Goal: Answer question/provide support

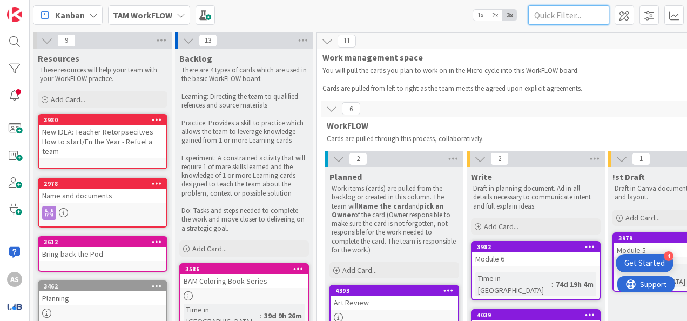
click at [557, 16] on input "text" at bounding box center [568, 14] width 81 height 19
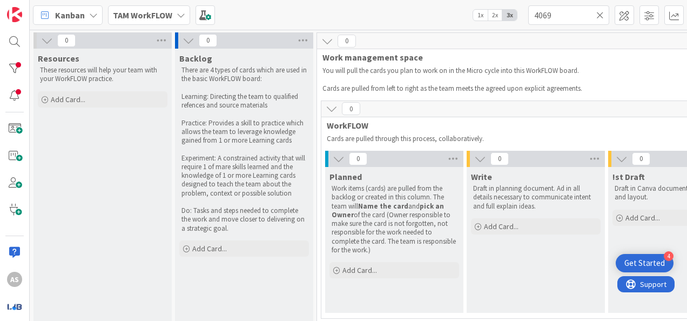
click at [166, 15] on b "TAM WorkFLOW" at bounding box center [142, 15] width 59 height 11
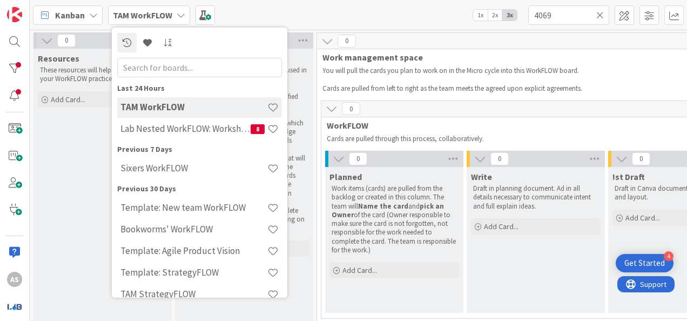
click at [166, 15] on b "TAM WorkFLOW" at bounding box center [142, 15] width 59 height 11
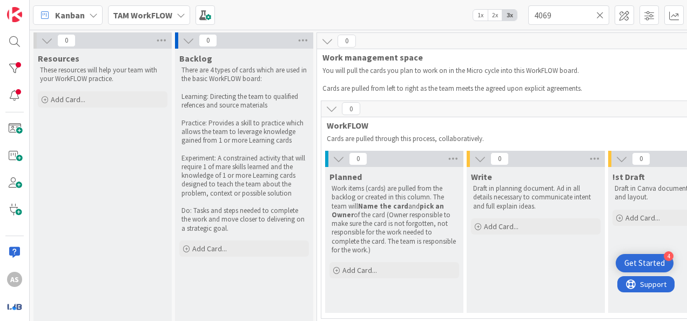
click at [166, 16] on b "TAM WorkFLOW" at bounding box center [142, 15] width 59 height 11
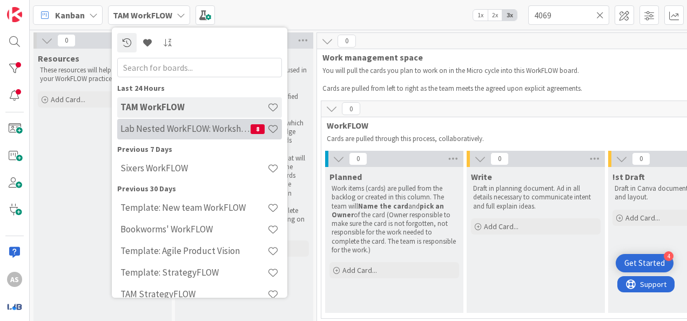
click at [200, 134] on h4 "Lab Nested WorkFLOW: Workshop" at bounding box center [185, 128] width 130 height 11
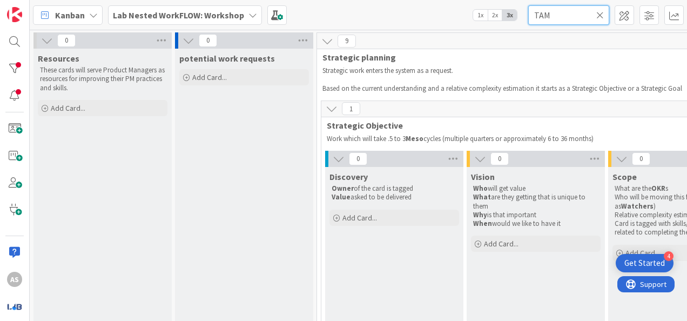
click at [562, 19] on input "TAM" at bounding box center [568, 14] width 81 height 19
type input "4069"
click at [601, 16] on icon at bounding box center [600, 15] width 8 height 10
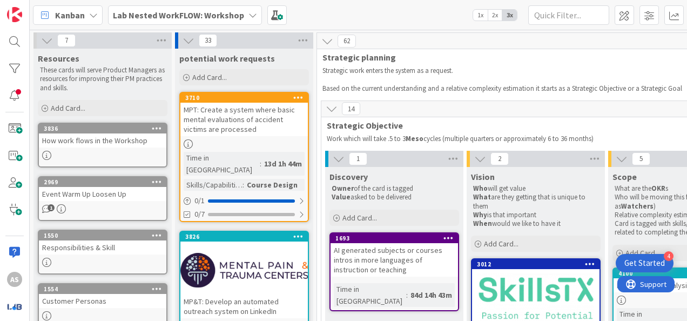
click at [201, 17] on b "Lab Nested WorkFLOW: Workshop" at bounding box center [178, 15] width 131 height 11
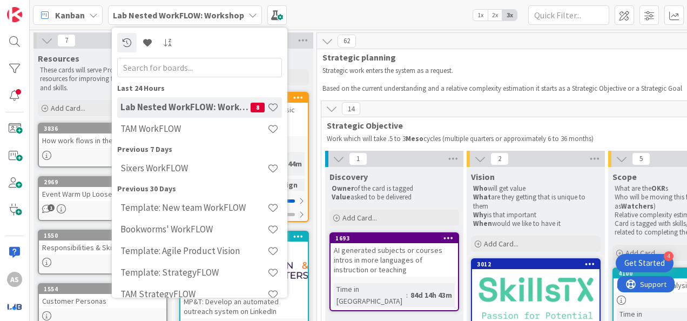
click at [202, 15] on b "Lab Nested WorkFLOW: Workshop" at bounding box center [178, 15] width 131 height 11
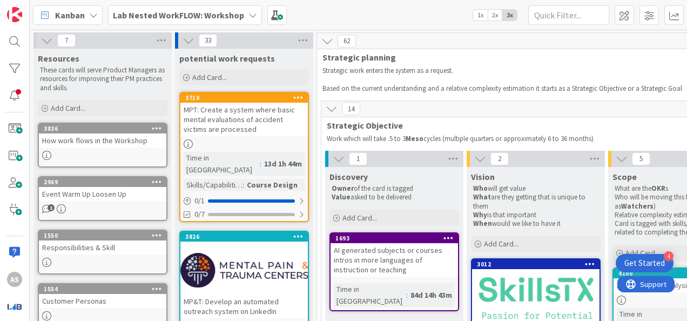
click at [202, 15] on b "Lab Nested WorkFLOW: Workshop" at bounding box center [178, 15] width 131 height 11
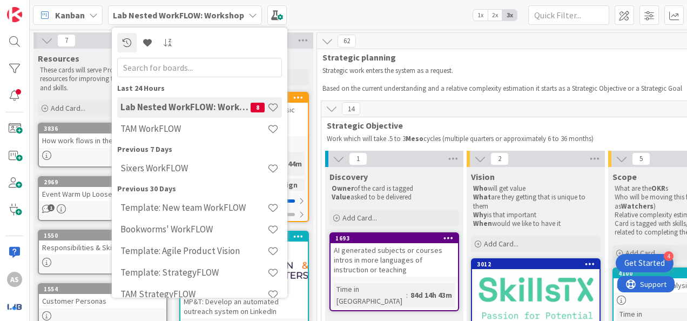
click at [202, 15] on b "Lab Nested WorkFLOW: Workshop" at bounding box center [178, 15] width 131 height 11
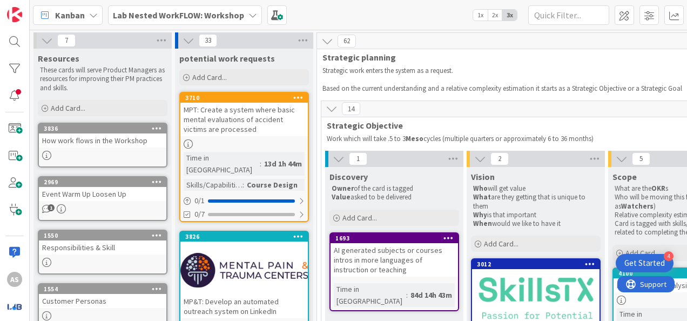
click at [237, 15] on b "Lab Nested WorkFLOW: Workshop" at bounding box center [178, 15] width 131 height 11
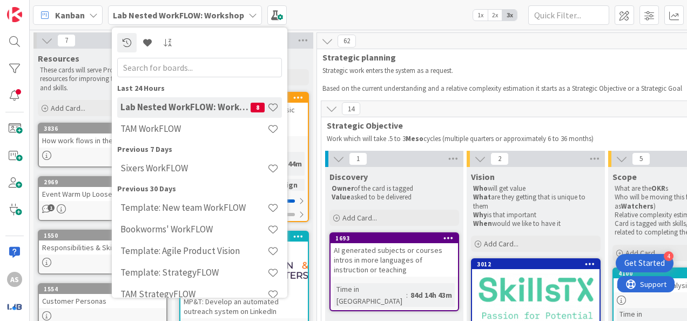
click at [237, 15] on b "Lab Nested WorkFLOW: Workshop" at bounding box center [178, 15] width 131 height 11
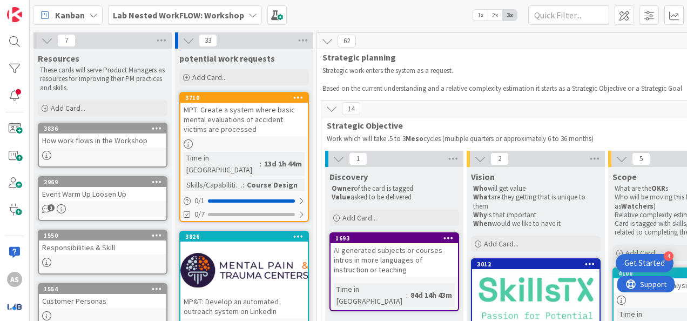
click at [237, 15] on b "Lab Nested WorkFLOW: Workshop" at bounding box center [178, 15] width 131 height 11
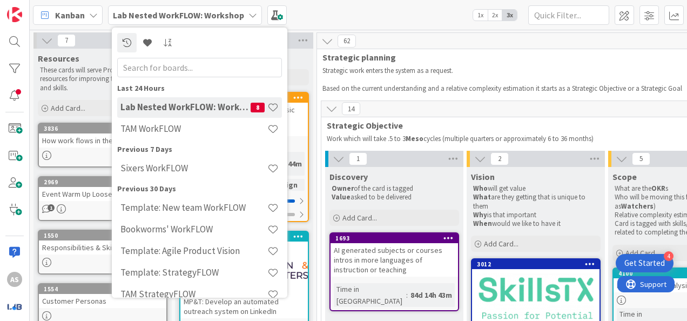
click at [227, 105] on h4 "Lab Nested WorkFLOW: Workshop" at bounding box center [185, 107] width 130 height 11
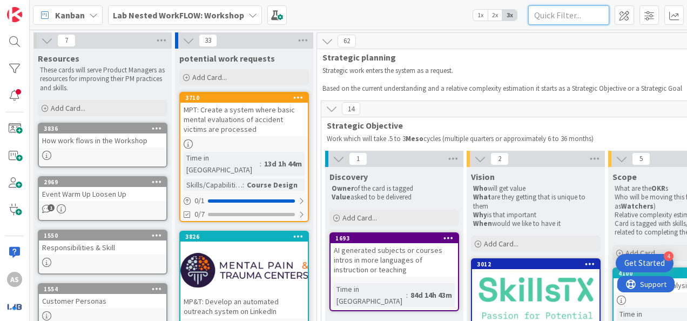
click at [573, 21] on input "text" at bounding box center [568, 14] width 81 height 19
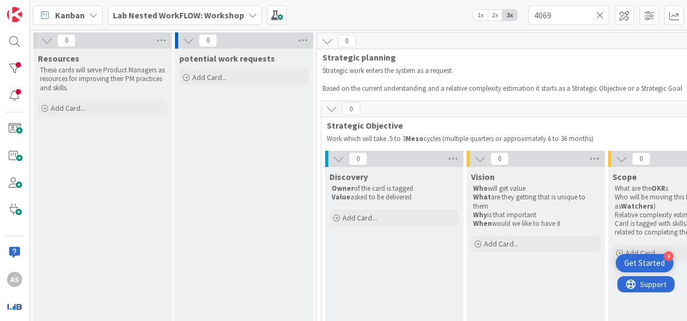
click at [243, 17] on div "Lab Nested WorkFLOW: Workshop" at bounding box center [185, 14] width 154 height 19
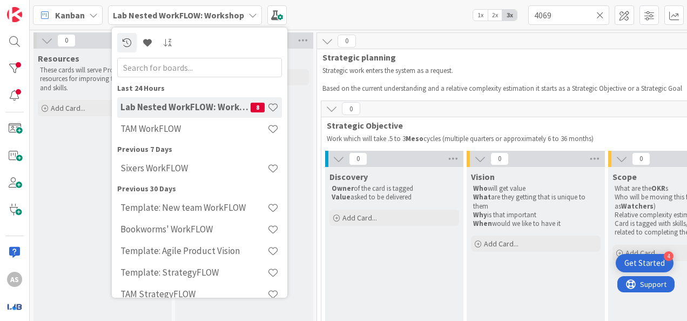
click at [243, 13] on div "Lab Nested WorkFLOW: Workshop" at bounding box center [185, 14] width 154 height 19
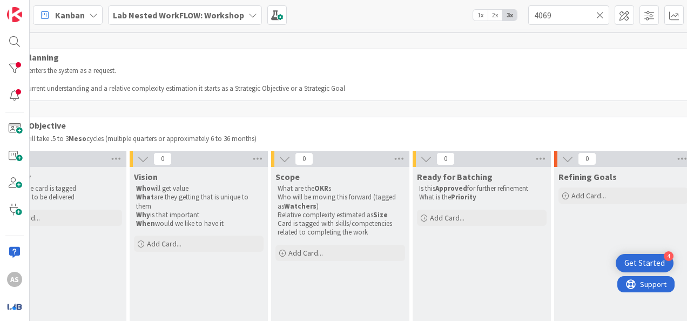
scroll to position [0, 389]
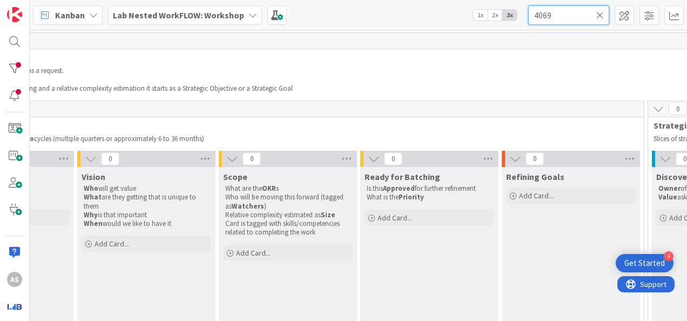
click at [566, 14] on input "4069" at bounding box center [568, 14] width 81 height 19
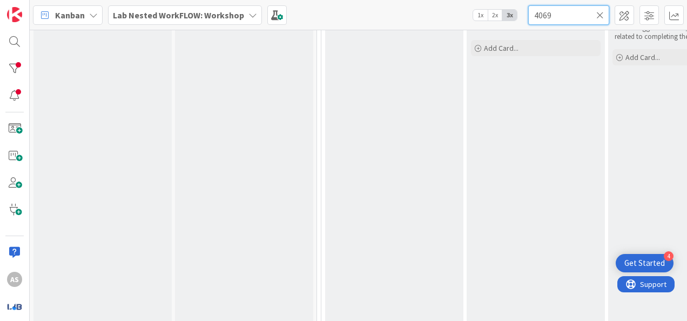
scroll to position [0, 0]
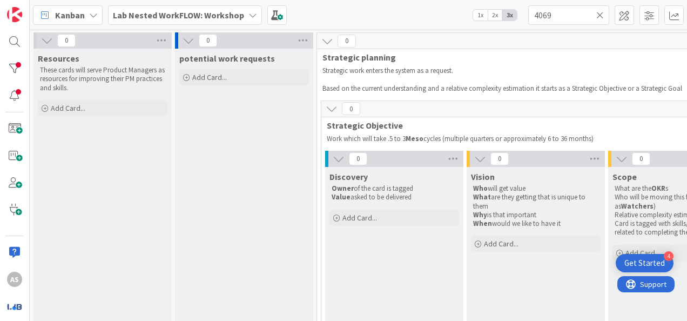
click at [201, 10] on b "Lab Nested WorkFLOW: Workshop" at bounding box center [178, 15] width 131 height 11
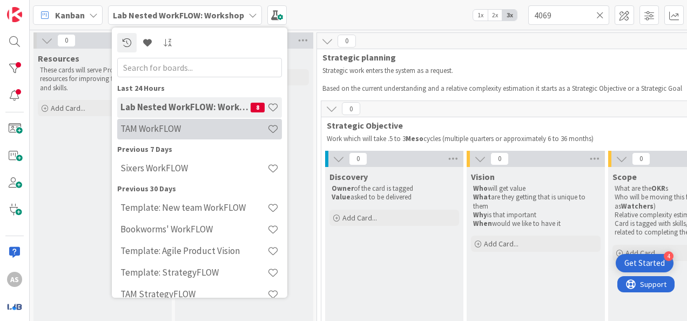
click at [205, 122] on div "TAM WorkFLOW" at bounding box center [199, 129] width 165 height 21
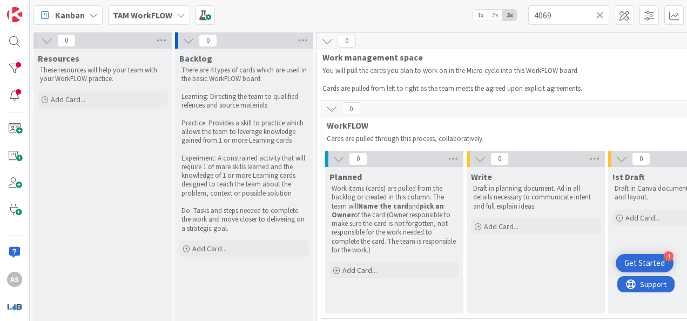
click at [142, 15] on b "TAM WorkFLOW" at bounding box center [142, 15] width 59 height 11
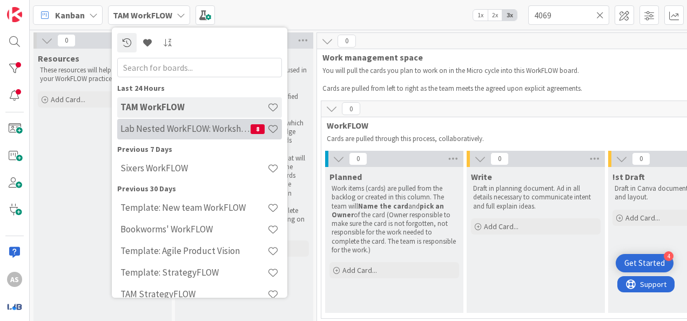
click at [166, 124] on h4 "Lab Nested WorkFLOW: Workshop" at bounding box center [185, 128] width 130 height 11
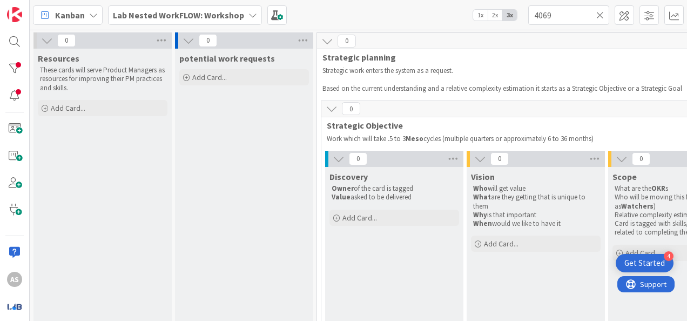
click at [152, 11] on b "Lab Nested WorkFLOW: Workshop" at bounding box center [178, 15] width 131 height 11
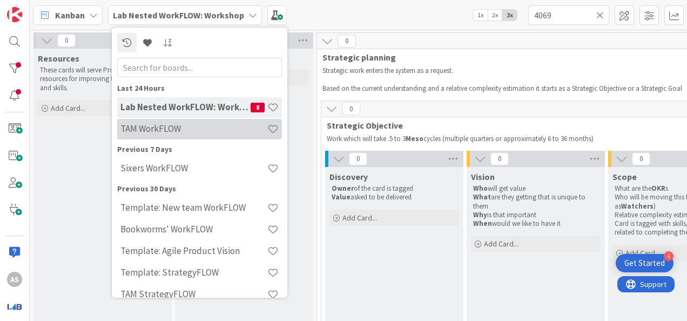
click at [171, 127] on h4 "TAM WorkFLOW" at bounding box center [193, 128] width 147 height 11
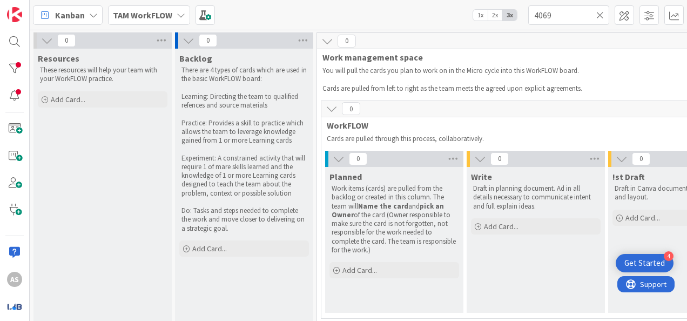
click at [146, 12] on b "TAM WorkFLOW" at bounding box center [142, 15] width 59 height 11
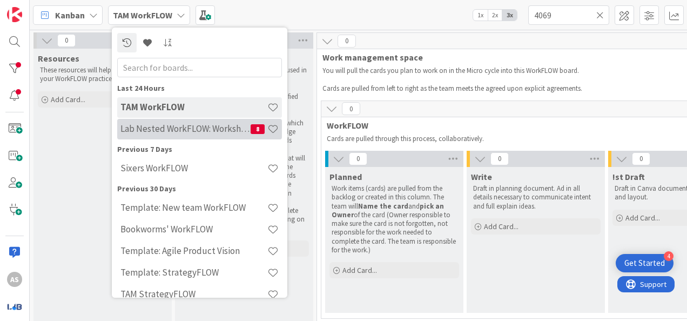
click at [179, 129] on h4 "Lab Nested WorkFLOW: Workshop" at bounding box center [185, 128] width 130 height 11
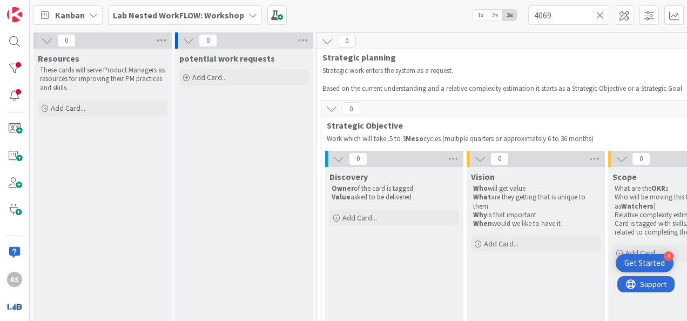
click at [483, 15] on span "1x" at bounding box center [480, 15] width 15 height 11
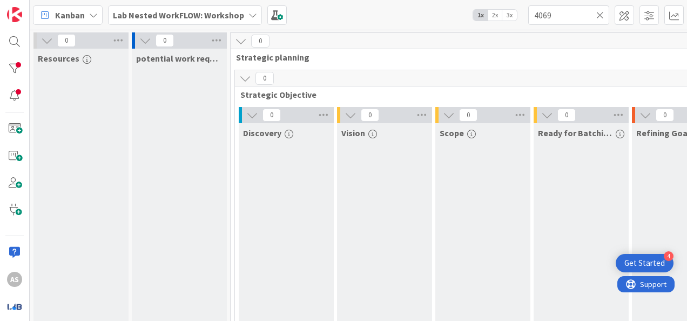
click at [508, 14] on span "3x" at bounding box center [509, 15] width 15 height 11
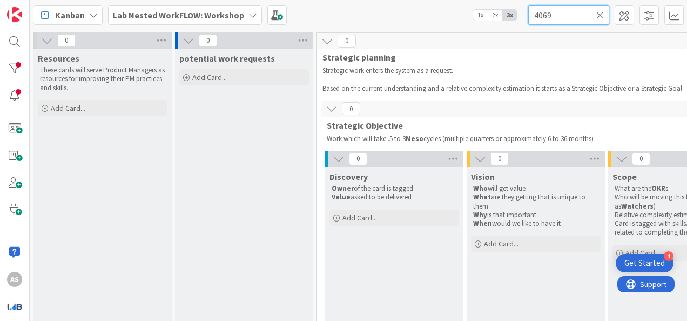
click at [567, 14] on input "4069" at bounding box center [568, 14] width 81 height 19
type input "4646"
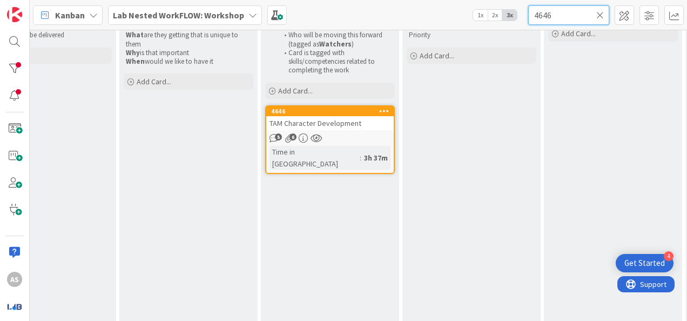
scroll to position [162, 1072]
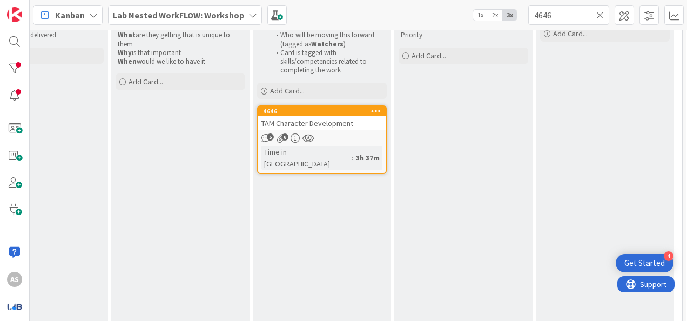
click at [327, 121] on span "TAM Character Development" at bounding box center [307, 123] width 92 height 10
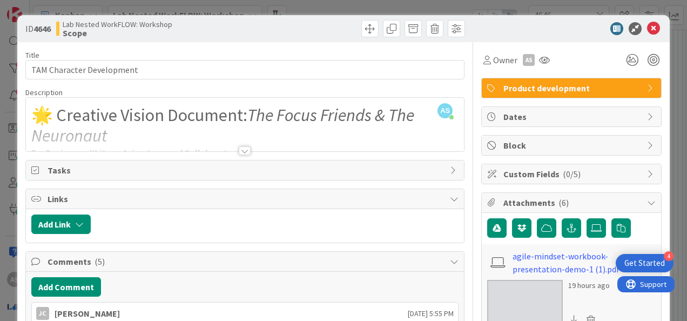
click at [239, 146] on div at bounding box center [245, 150] width 12 height 9
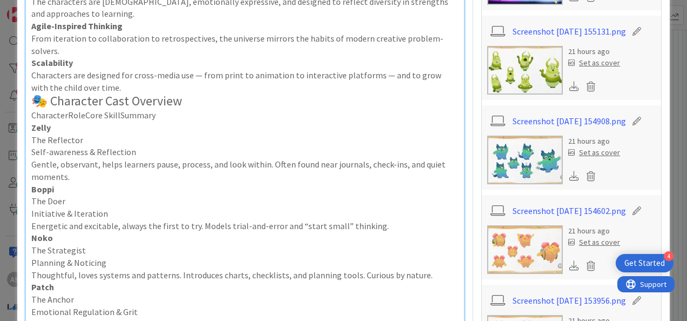
scroll to position [432, 0]
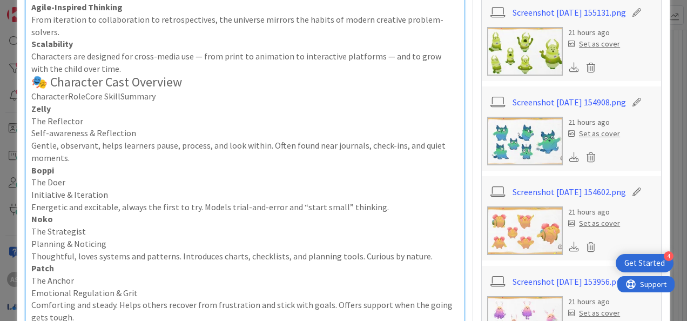
click at [351, 139] on p "Gentle, observant, helps learners pause, process, and look within. Often found …" at bounding box center [244, 151] width 427 height 24
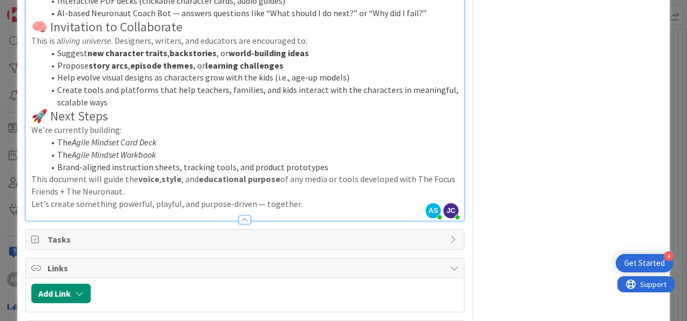
scroll to position [1188, 0]
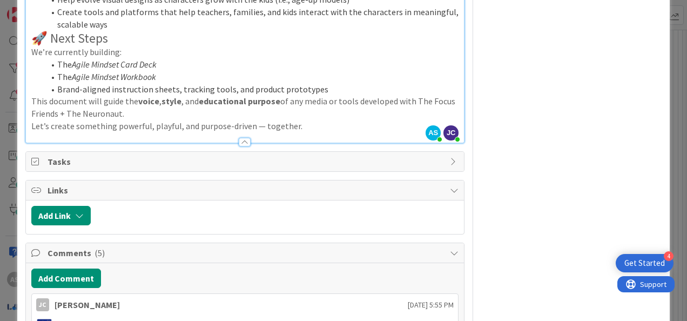
click at [180, 71] on li "The Agile Mindset Workbook" at bounding box center [251, 77] width 414 height 12
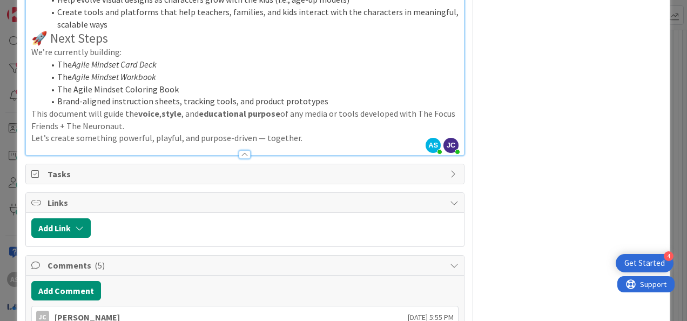
click at [207, 95] on li "Brand-aligned instruction sheets, tracking tools, and product prototypes" at bounding box center [251, 101] width 414 height 12
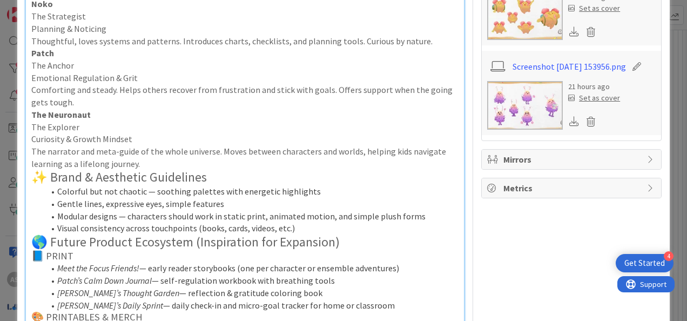
scroll to position [594, 0]
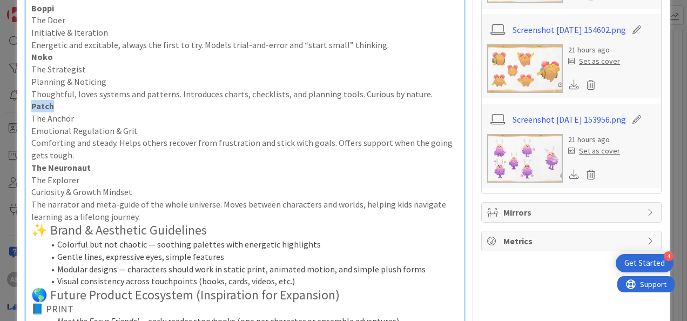
drag, startPoint x: 56, startPoint y: 96, endPoint x: 32, endPoint y: 94, distance: 23.8
click at [32, 100] on p "Patch" at bounding box center [244, 106] width 427 height 12
click at [80, 112] on p "The Anchor" at bounding box center [244, 118] width 427 height 12
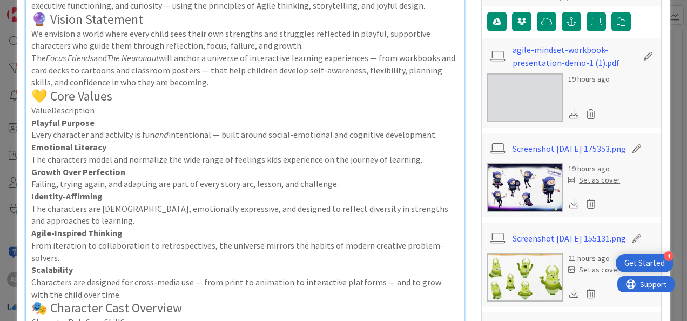
scroll to position [270, 0]
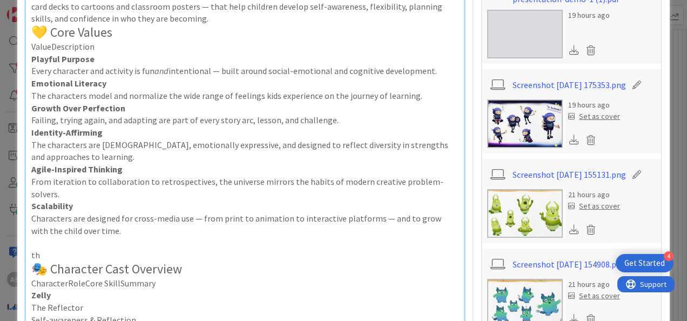
click at [43, 237] on p at bounding box center [244, 243] width 427 height 12
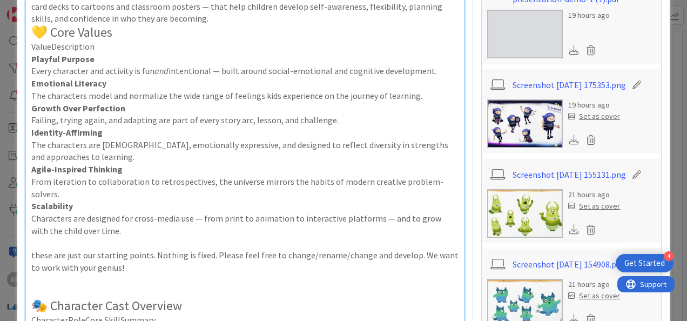
click at [31, 249] on p "these are just our starting points. Nothing is fixed. Please feel free to chang…" at bounding box center [244, 261] width 427 height 24
drag, startPoint x: 151, startPoint y: 254, endPoint x: 29, endPoint y: 242, distance: 122.7
drag, startPoint x: 83, startPoint y: 246, endPoint x: 78, endPoint y: 251, distance: 6.9
click at [78, 251] on p "****these are just our starting points. Nothing is fixed. Please feel free to c…" at bounding box center [244, 261] width 427 height 24
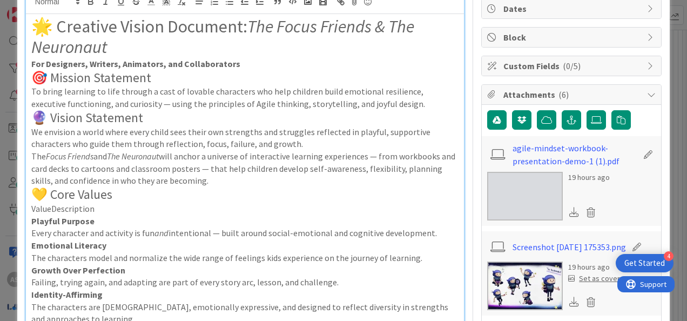
scroll to position [0, 0]
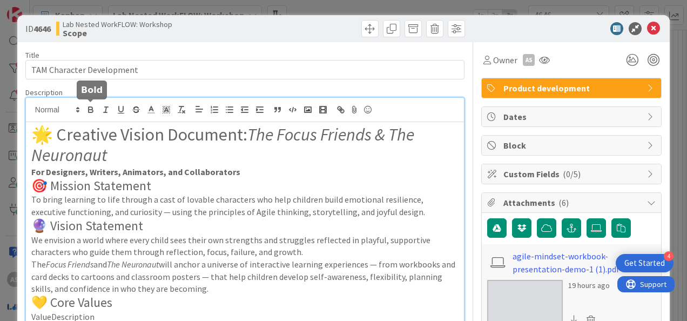
click at [93, 108] on icon "button" at bounding box center [91, 110] width 10 height 10
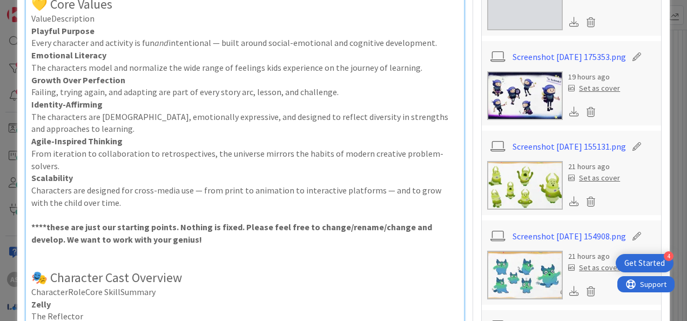
scroll to position [371, 0]
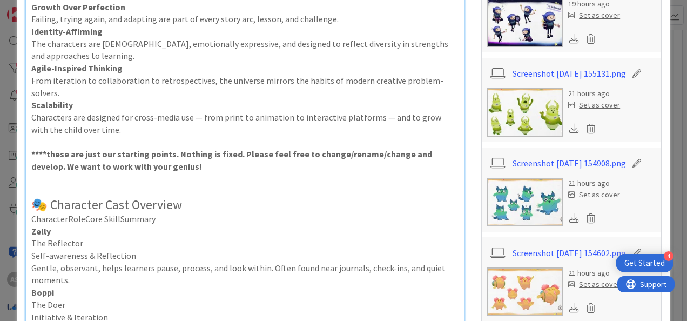
click at [49, 149] on strong "****these are just our starting points. Nothing is fixed. Please feel free to c…" at bounding box center [232, 160] width 402 height 23
click at [192, 152] on p "****These are just our starting points. Nothing is fixed. Please feel free to c…" at bounding box center [244, 160] width 427 height 24
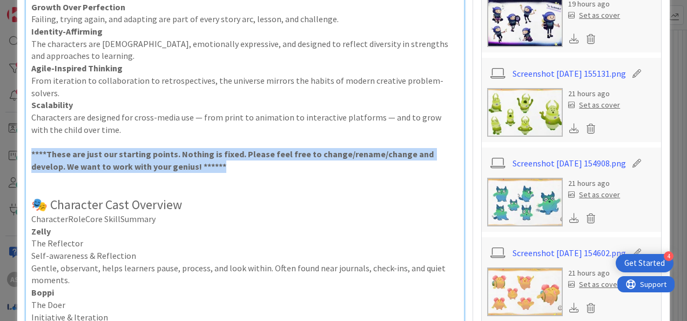
drag, startPoint x: 193, startPoint y: 153, endPoint x: 28, endPoint y: 142, distance: 165.7
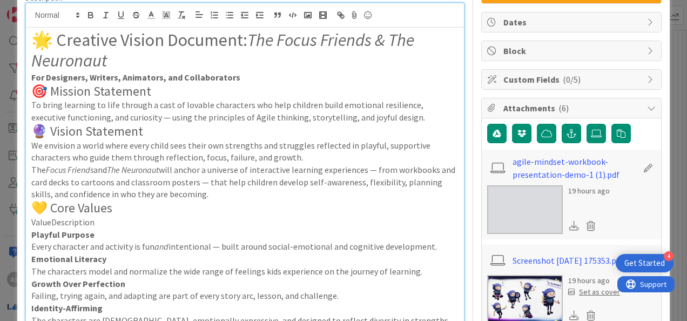
scroll to position [0, 0]
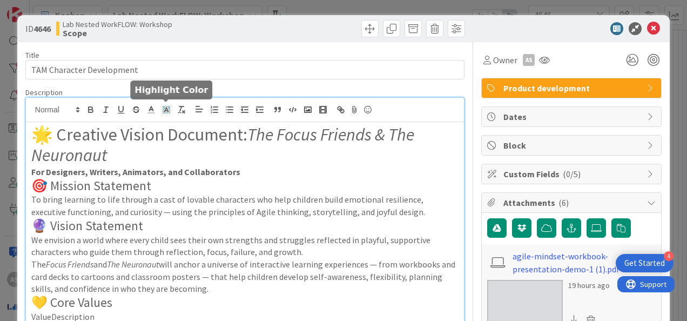
click at [170, 108] on icon at bounding box center [167, 110] width 10 height 10
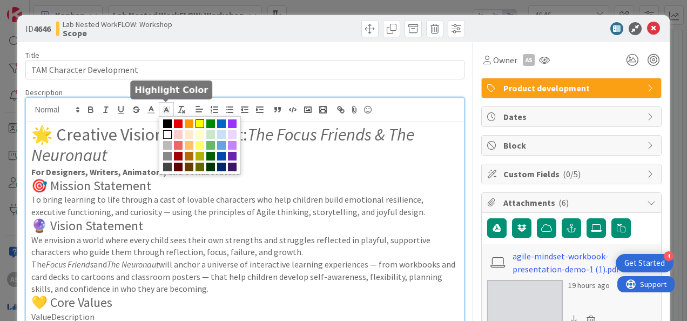
click at [203, 121] on span at bounding box center [200, 123] width 9 height 9
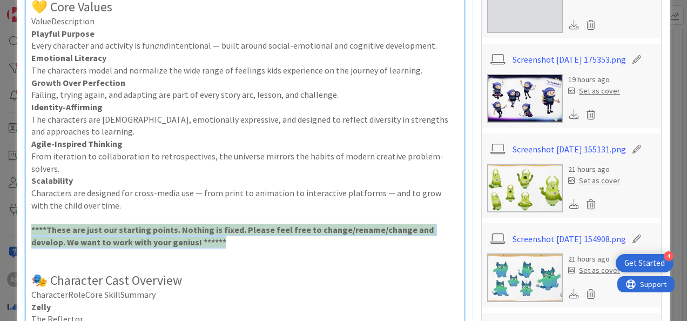
scroll to position [371, 0]
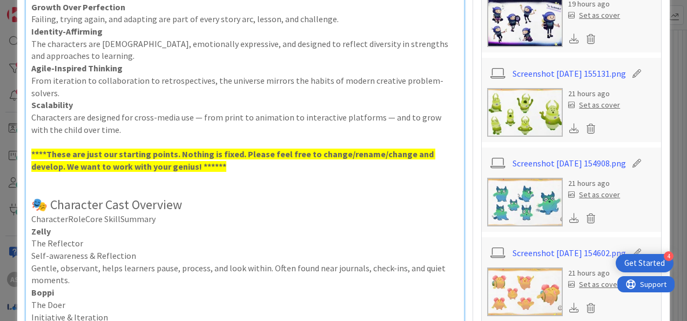
click at [237, 114] on p "Characters are designed for cross-media use — from print to animation to intera…" at bounding box center [244, 123] width 427 height 24
click at [196, 213] on p "Character Role Core SkillS ummary" at bounding box center [244, 219] width 427 height 12
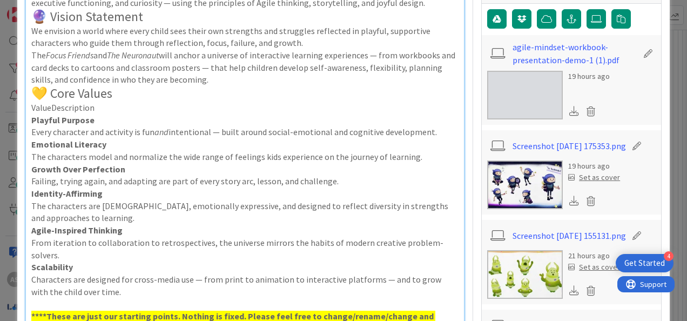
scroll to position [0, 0]
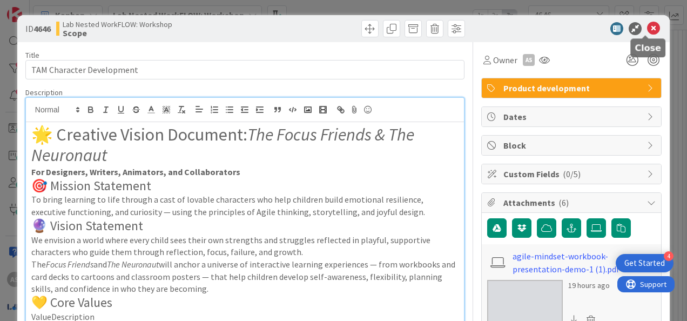
click at [649, 32] on icon at bounding box center [653, 28] width 13 height 13
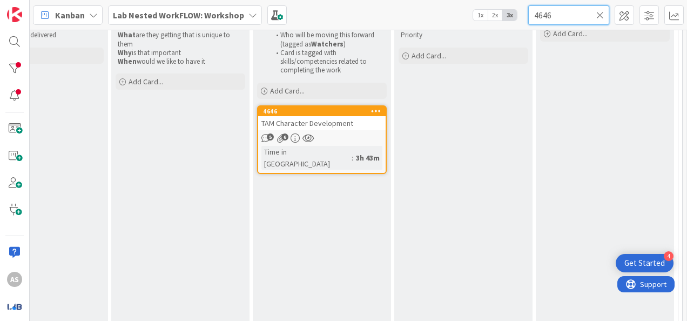
click at [559, 19] on input "4646" at bounding box center [568, 14] width 81 height 19
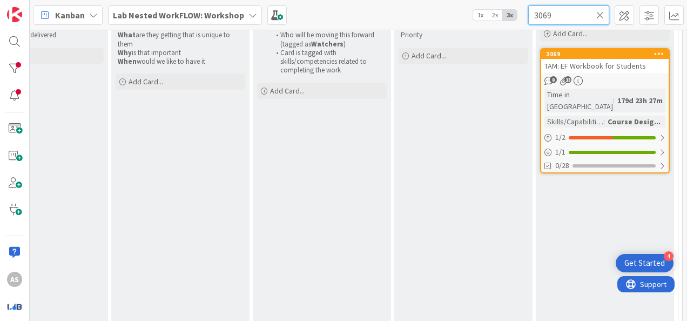
type input "3069"
click at [607, 70] on div "TAM: EF Workbook for Students" at bounding box center [604, 66] width 127 height 14
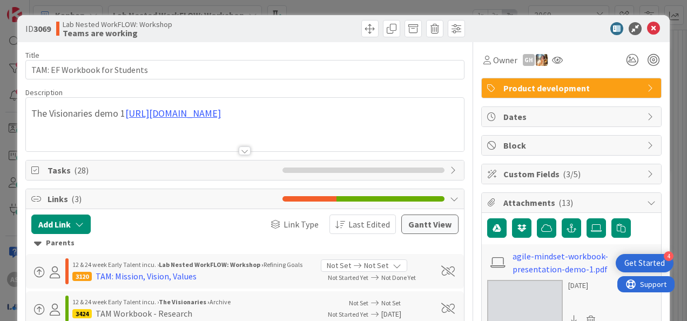
click at [239, 150] on div at bounding box center [245, 150] width 12 height 9
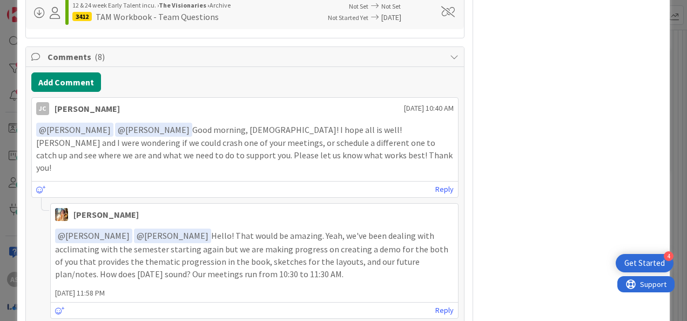
scroll to position [1945, 0]
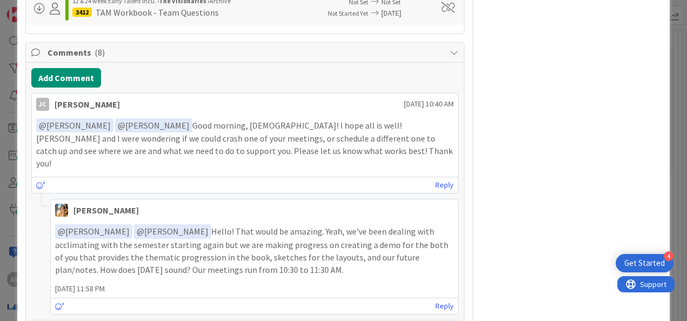
click at [299, 248] on div "﻿ @ Grace He ﻿ ﻿ @ [PERSON_NAME] ﻿ Hello! That would be amazing. Yeah, we've be…" at bounding box center [254, 250] width 407 height 60
click at [439, 299] on link "Reply" at bounding box center [444, 306] width 18 height 14
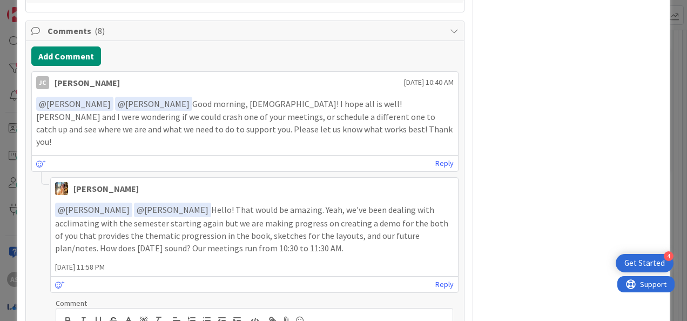
scroll to position [2074, 0]
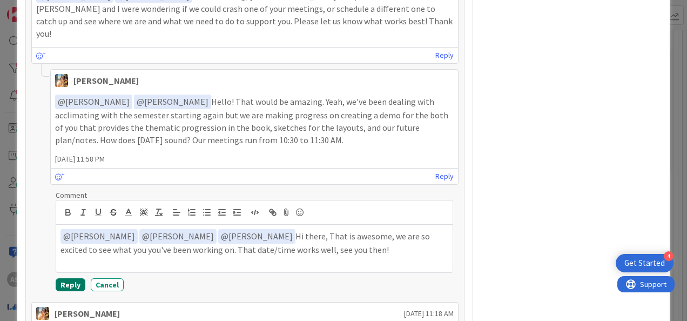
click at [73, 278] on button "Reply" at bounding box center [71, 284] width 30 height 13
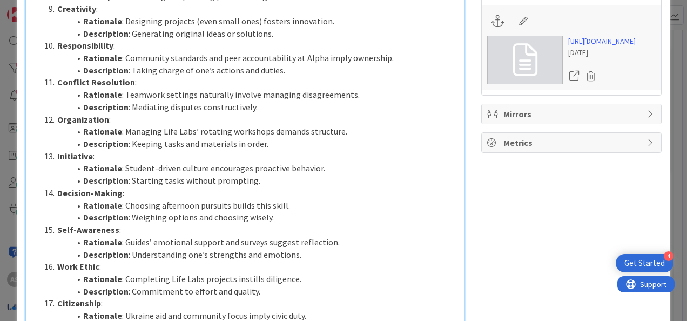
scroll to position [1350, 0]
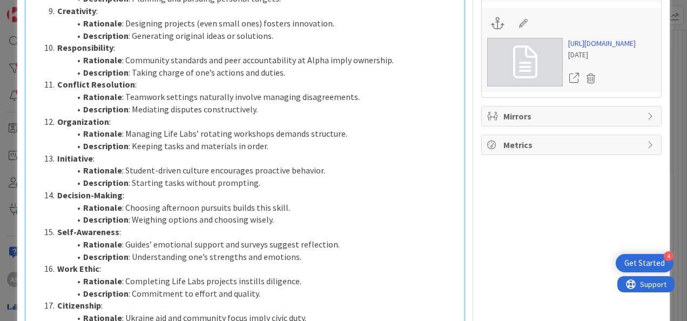
click at [630, 123] on span "Mirrors" at bounding box center [572, 116] width 138 height 13
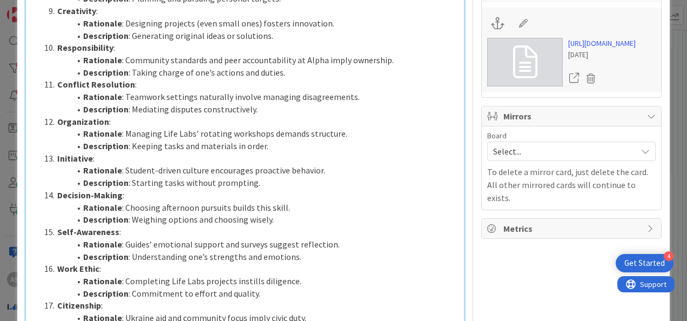
click at [631, 123] on span "Mirrors" at bounding box center [572, 116] width 138 height 13
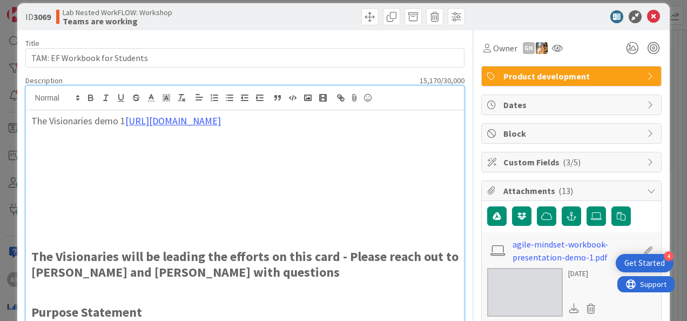
scroll to position [0, 0]
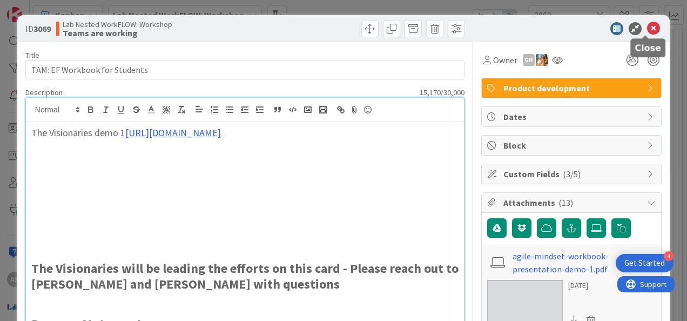
click at [647, 30] on icon at bounding box center [653, 28] width 13 height 13
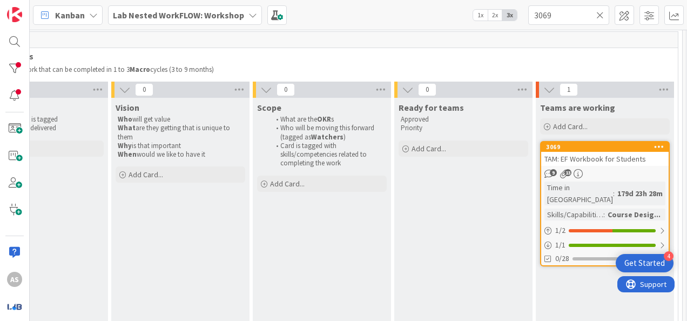
scroll to position [108, 1072]
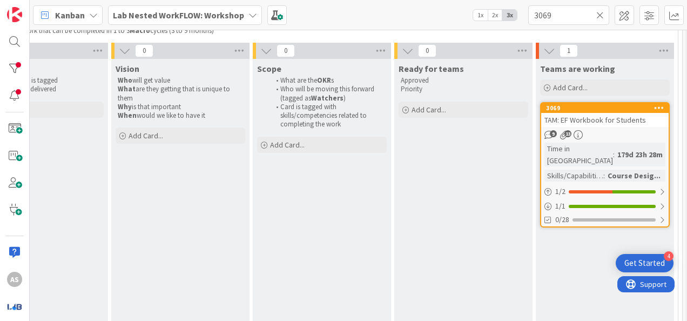
click at [602, 17] on icon at bounding box center [600, 15] width 8 height 10
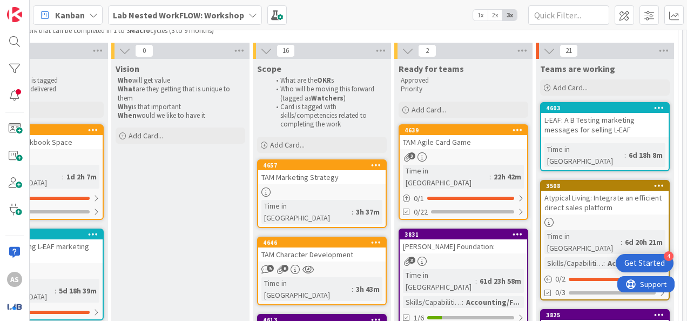
click at [330, 180] on div "TAM Marketing Strategy" at bounding box center [321, 177] width 127 height 14
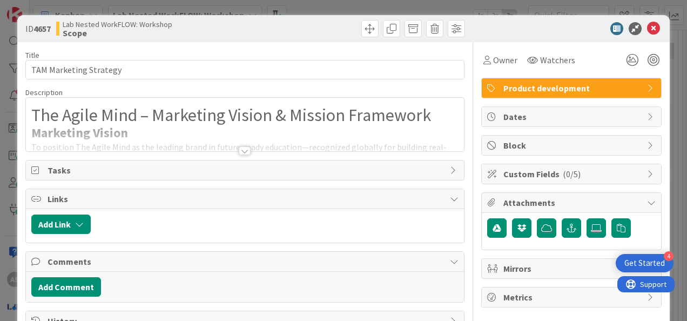
click at [242, 147] on div at bounding box center [245, 150] width 12 height 9
